Goal: Information Seeking & Learning: Understand process/instructions

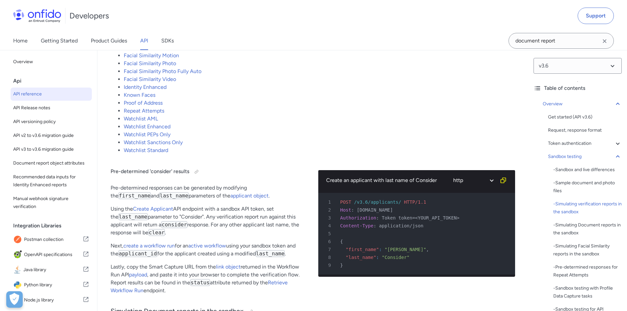
scroll to position [1437, 0]
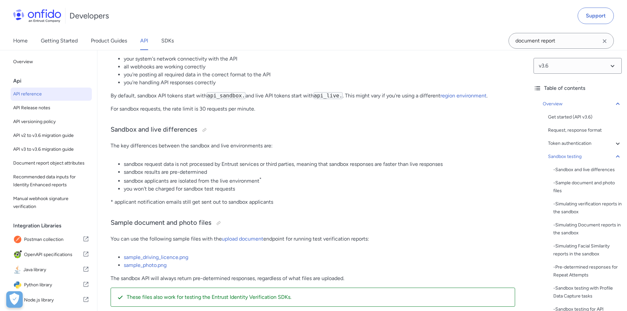
scroll to position [757, 0]
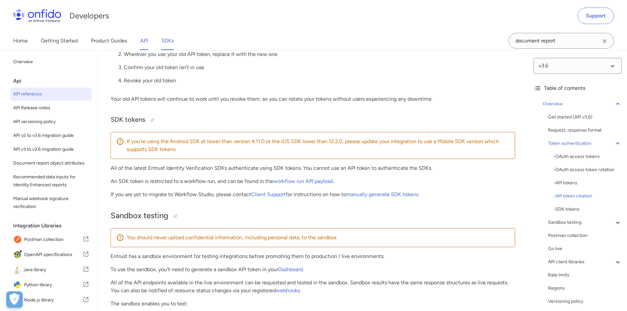
click at [166, 41] on link "SDKs" at bounding box center [167, 41] width 13 height 18
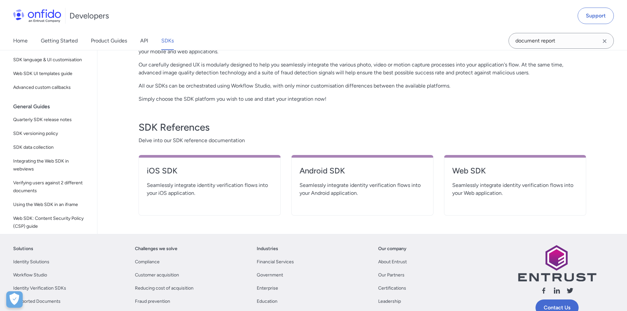
scroll to position [230, 0]
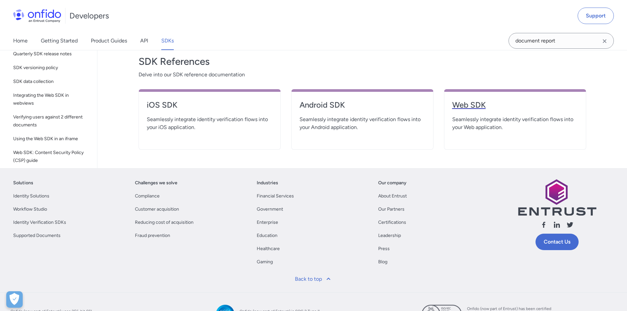
click at [469, 110] on h4 "Web SDK" at bounding box center [515, 105] width 126 height 11
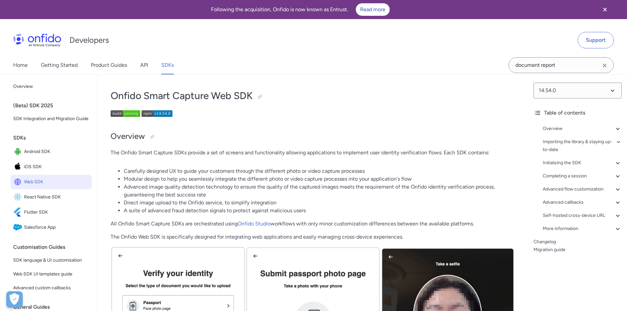
click at [342, 115] on p at bounding box center [313, 114] width 405 height 9
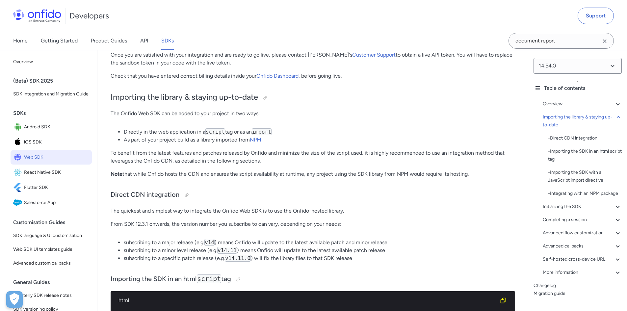
scroll to position [625, 0]
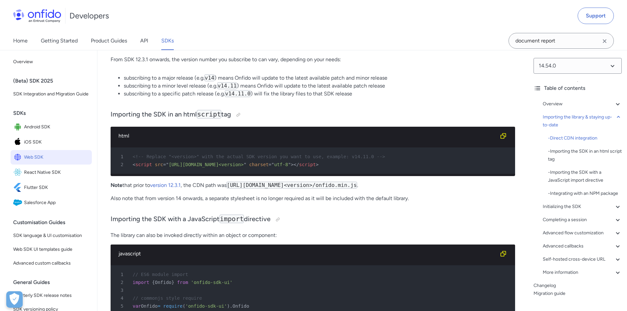
drag, startPoint x: 422, startPoint y: 191, endPoint x: 232, endPoint y: 190, distance: 189.9
click at [232, 189] on code "https://assets.onfido.com/web-sdk-releases/<version>/onfido.min.js" at bounding box center [291, 185] width 131 height 7
copy code "https://assets.onfido.com/web-sdk-releases/<version>/onfido.min.js"
click at [189, 139] on div "html" at bounding box center [307, 136] width 378 height 8
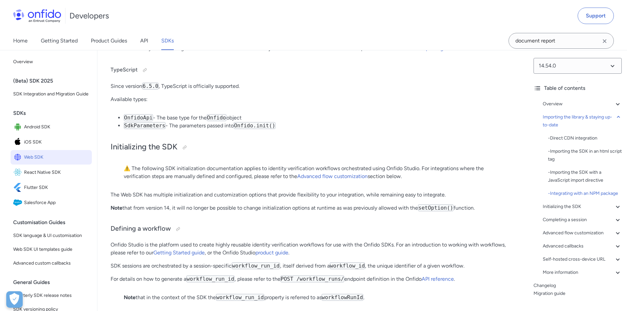
scroll to position [1218, 0]
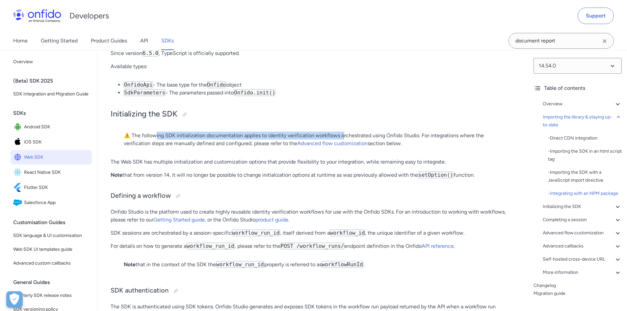
drag, startPoint x: 155, startPoint y: 150, endPoint x: 342, endPoint y: 152, distance: 187.3
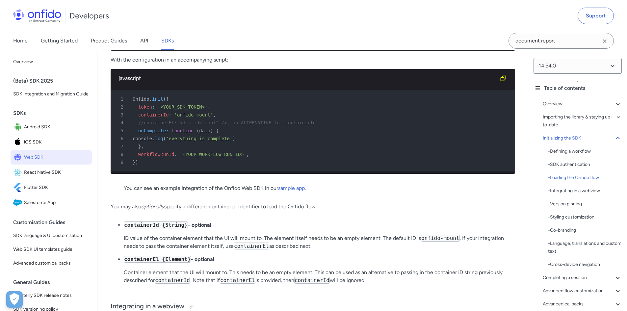
scroll to position [1613, 0]
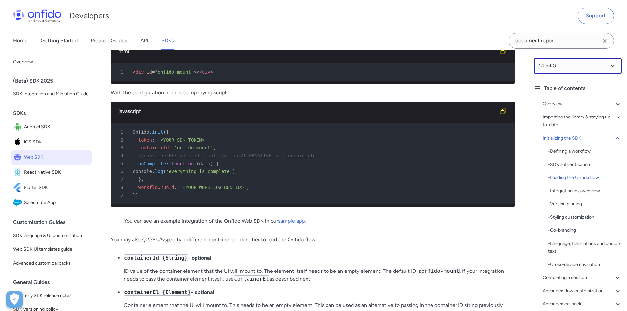
click at [583, 64] on select at bounding box center [578, 66] width 88 height 16
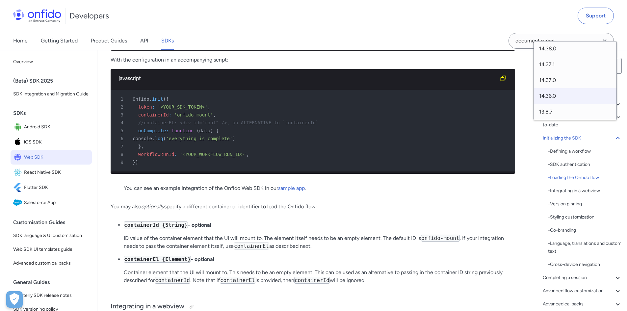
scroll to position [398, 0]
click at [500, 119] on div "3 containerId : 'onfido-mount' ," at bounding box center [309, 115] width 393 height 8
click at [607, 43] on icon "Clear search field button" at bounding box center [605, 41] width 8 height 8
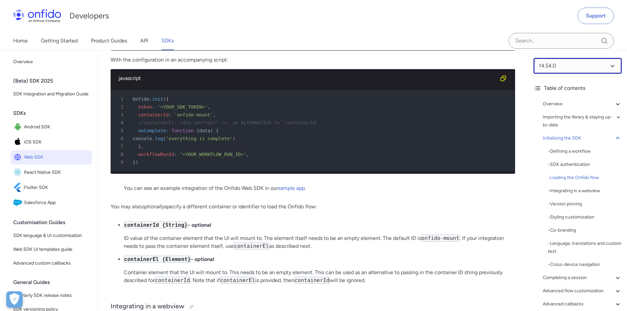
click at [599, 68] on select at bounding box center [578, 66] width 88 height 16
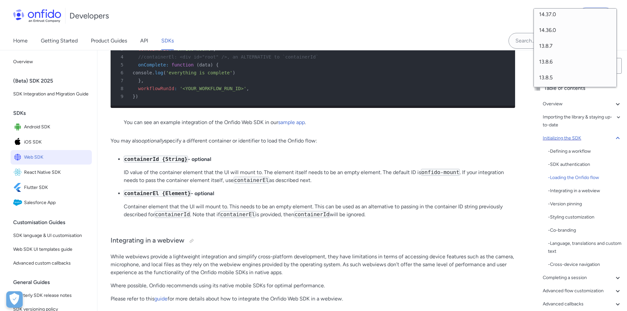
scroll to position [1646, 0]
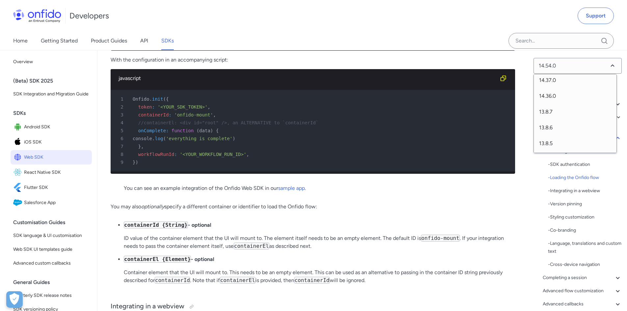
click at [359, 192] on p "You can see an example integration of the Onfido Web SDK in our sample app ." at bounding box center [313, 188] width 378 height 8
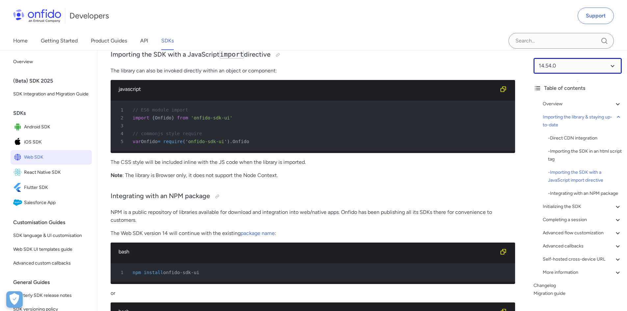
scroll to position [856, 0]
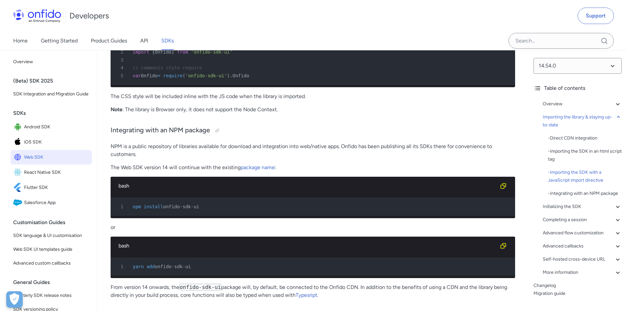
drag, startPoint x: 203, startPoint y: 217, endPoint x: 163, endPoint y: 218, distance: 39.5
click at [163, 211] on div "1 npm install onfido-sdk-ui" at bounding box center [309, 207] width 393 height 8
copy span "onfido-sdk-ui"
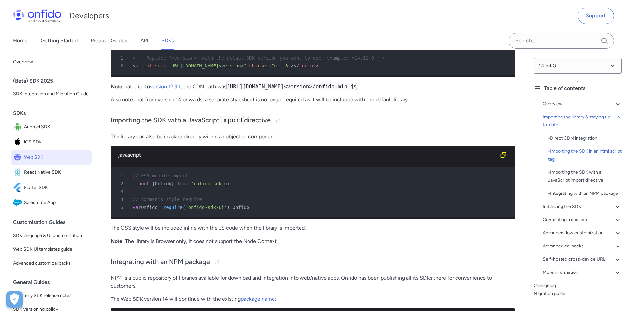
scroll to position [560, 0]
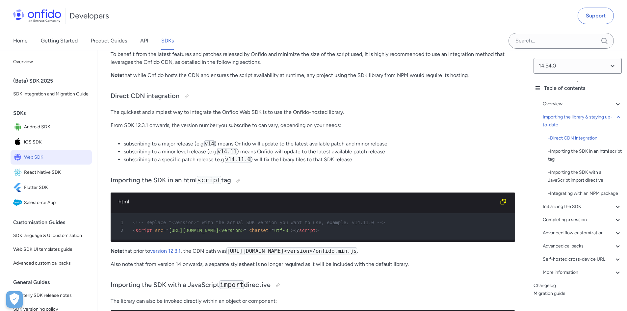
click at [321, 254] on code "https://assets.onfido.com/web-sdk-releases/<version>/onfido.min.js" at bounding box center [291, 251] width 131 height 7
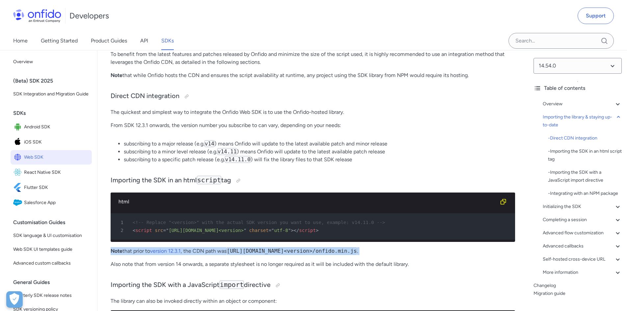
click at [321, 254] on code "https://assets.onfido.com/web-sdk-releases/<version>/onfido.min.js" at bounding box center [291, 251] width 131 height 7
click at [342, 254] on code "https://assets.onfido.com/web-sdk-releases/<version>/onfido.min.js" at bounding box center [291, 251] width 131 height 7
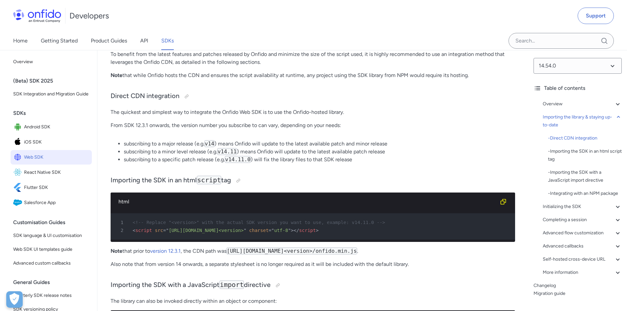
drag, startPoint x: 232, startPoint y: 254, endPoint x: 422, endPoint y: 254, distance: 189.9
click at [357, 254] on code "https://assets.onfido.com/web-sdk-releases/<version>/onfido.min.js" at bounding box center [291, 251] width 131 height 7
click at [507, 152] on li "subscribing to a minor level release (e.g. v14.11 ) means Onfido will update to…" at bounding box center [319, 152] width 391 height 8
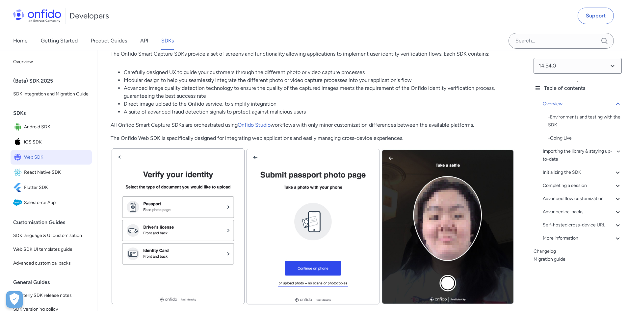
scroll to position [33, 0]
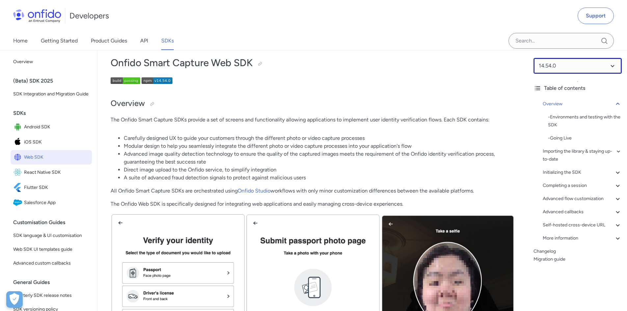
click at [571, 67] on select at bounding box center [578, 66] width 88 height 16
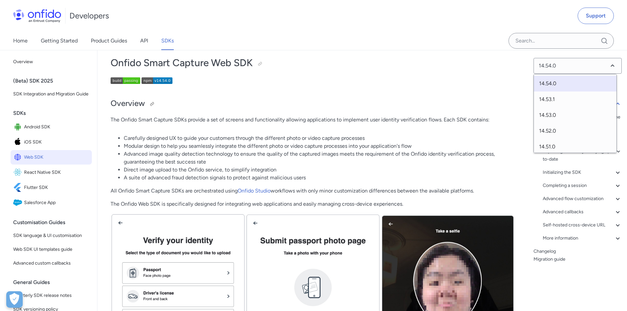
click at [433, 103] on h2 "Overview" at bounding box center [313, 103] width 405 height 11
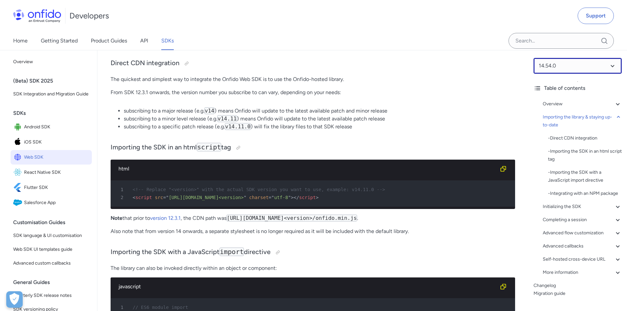
scroll to position [625, 0]
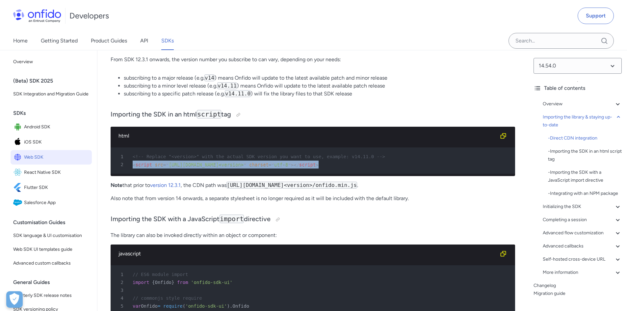
drag, startPoint x: 321, startPoint y: 164, endPoint x: 133, endPoint y: 165, distance: 188.0
click at [133, 165] on div "2 < script src = " https://sdk.onfido.com/<version> " charset = " utf-8 " > </ …" at bounding box center [309, 165] width 393 height 8
copy div "< script src = " https://sdk.onfido.com/<version> " charset = " utf-8 " > </ sc…"
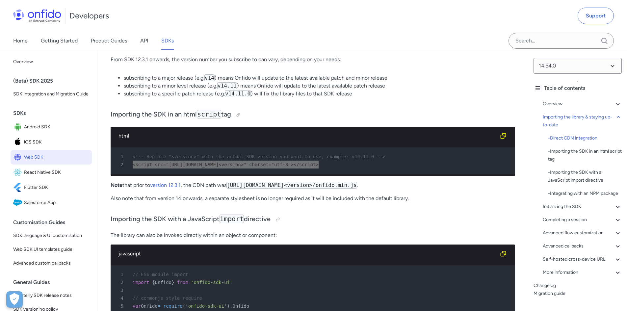
scroll to position [691, 0]
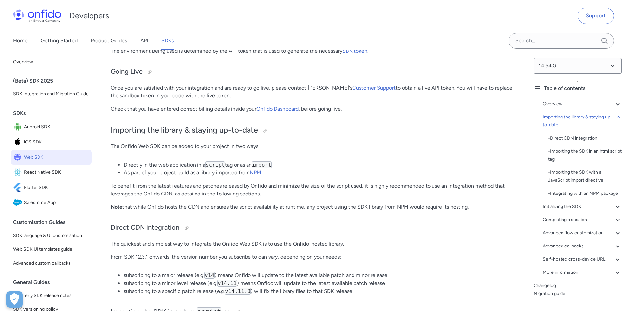
scroll to position [560, 0]
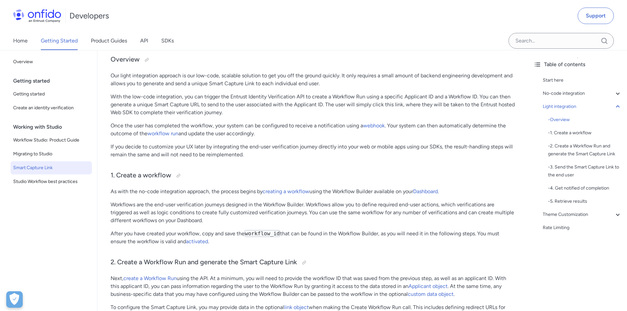
scroll to position [655, 0]
